Goal: Communication & Community: Answer question/provide support

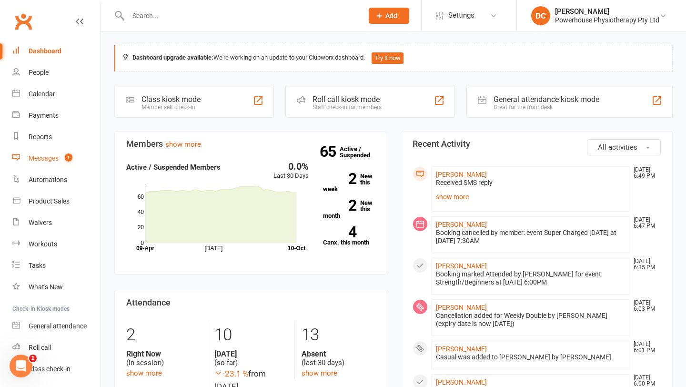
click at [48, 160] on div "Messages" at bounding box center [44, 158] width 30 height 8
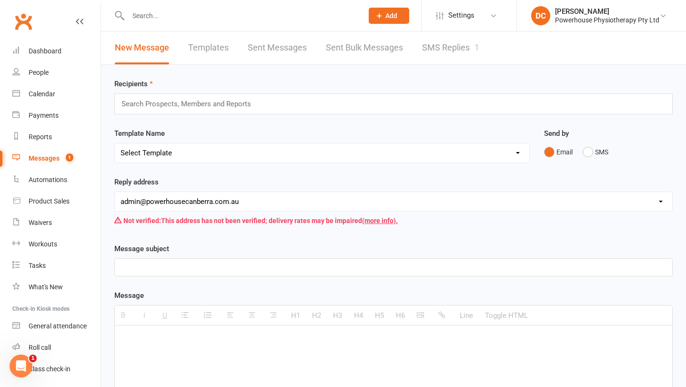
click at [460, 47] on link "SMS Replies 1" at bounding box center [450, 47] width 57 height 33
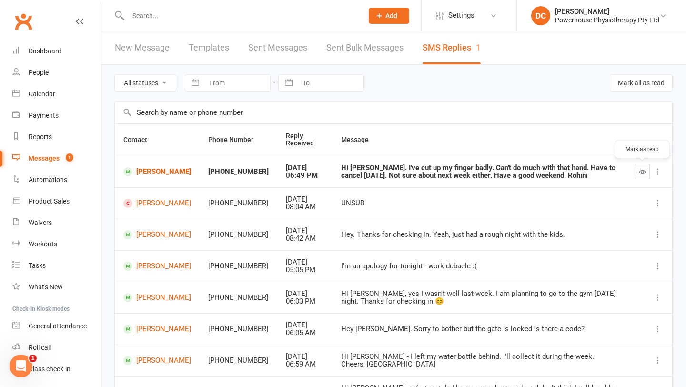
click at [643, 172] on icon "button" at bounding box center [642, 171] width 7 height 7
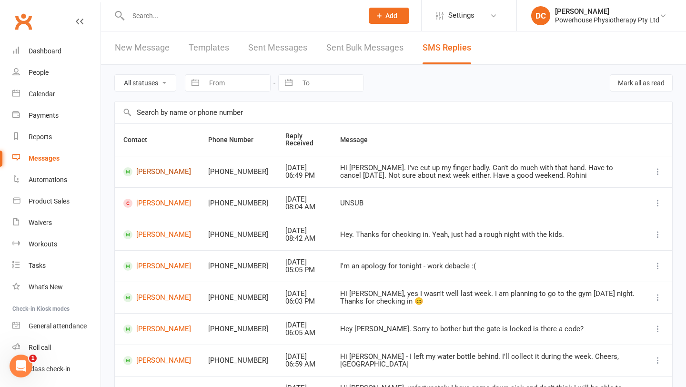
click at [151, 167] on link "[PERSON_NAME]" at bounding box center [157, 171] width 68 height 9
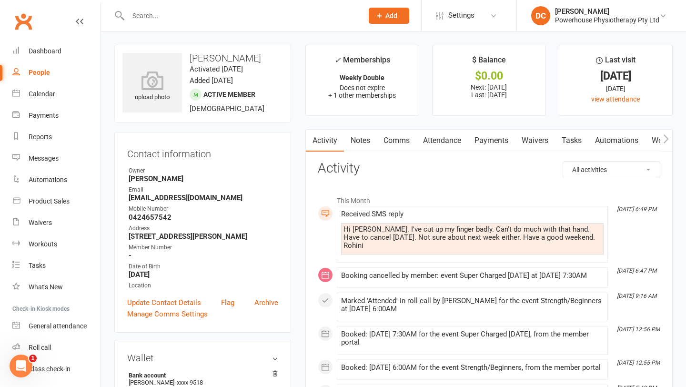
click at [404, 143] on link "Comms" at bounding box center [397, 141] width 40 height 22
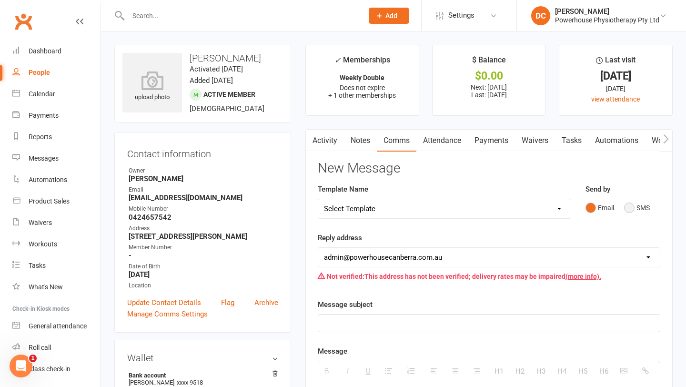
click at [633, 203] on button "SMS" at bounding box center [637, 208] width 26 height 18
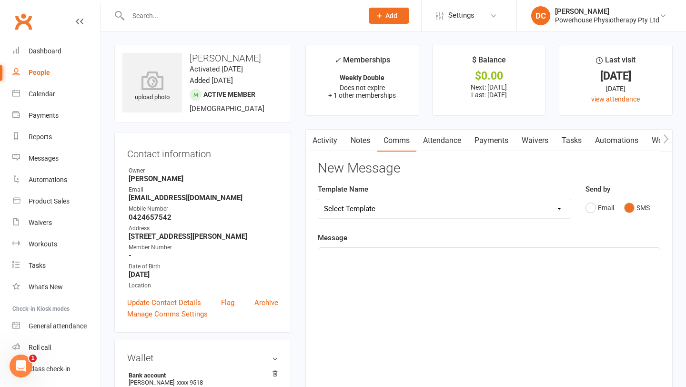
click at [431, 253] on p at bounding box center [489, 258] width 330 height 11
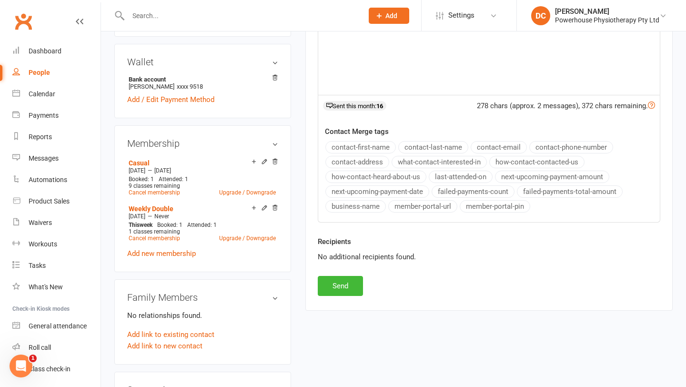
scroll to position [308, 0]
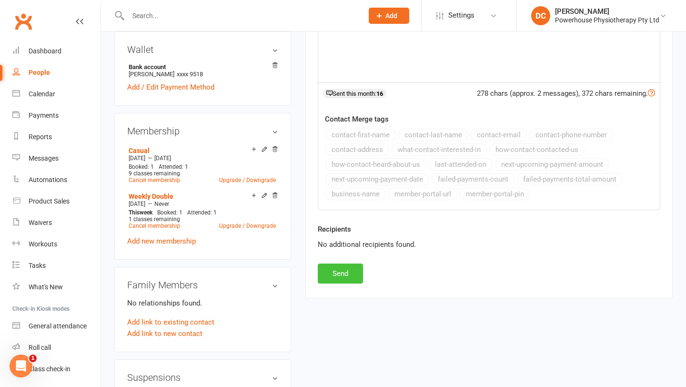
click at [348, 271] on button "Send" at bounding box center [340, 274] width 45 height 20
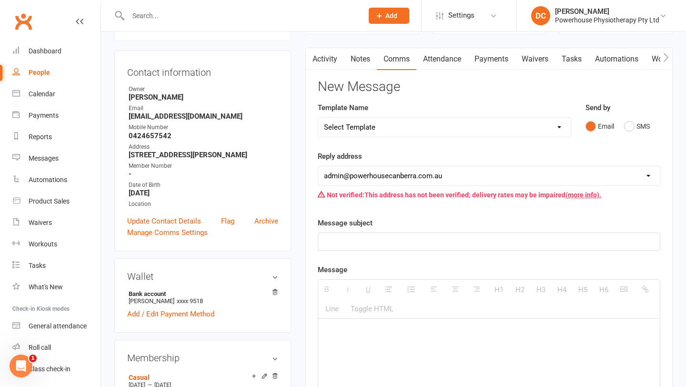
scroll to position [0, 0]
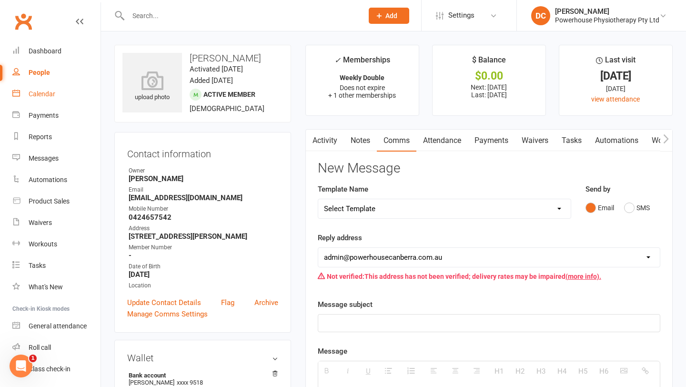
click at [39, 95] on div "Calendar" at bounding box center [42, 94] width 27 height 8
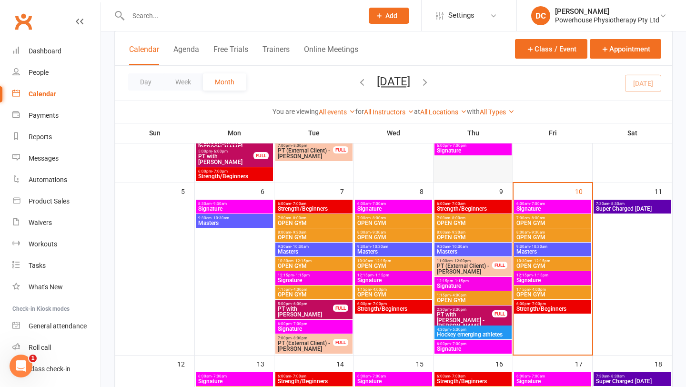
scroll to position [203, 0]
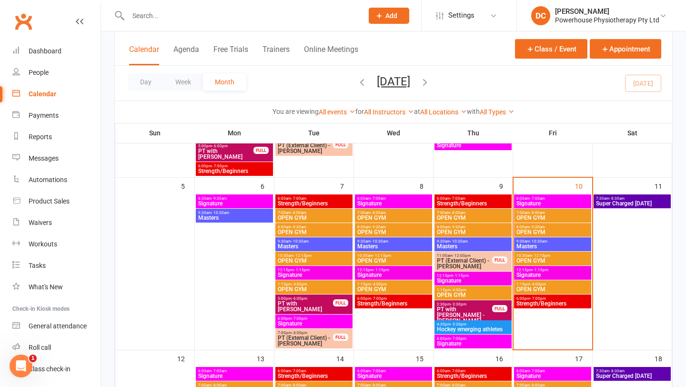
click at [622, 202] on span "Super Charged [DATE]" at bounding box center [632, 204] width 73 height 6
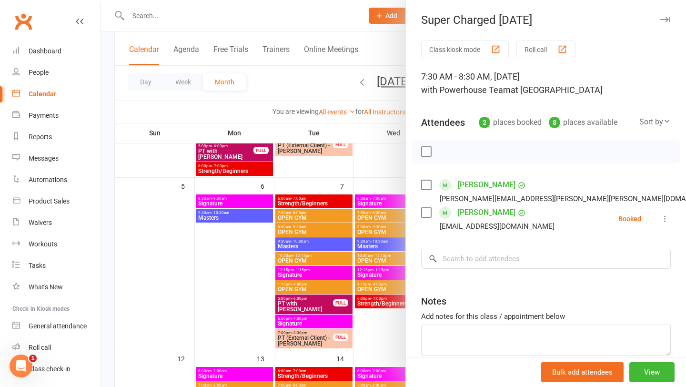
click at [668, 20] on icon "button" at bounding box center [666, 20] width 10 height 6
